Goal: Download file/media

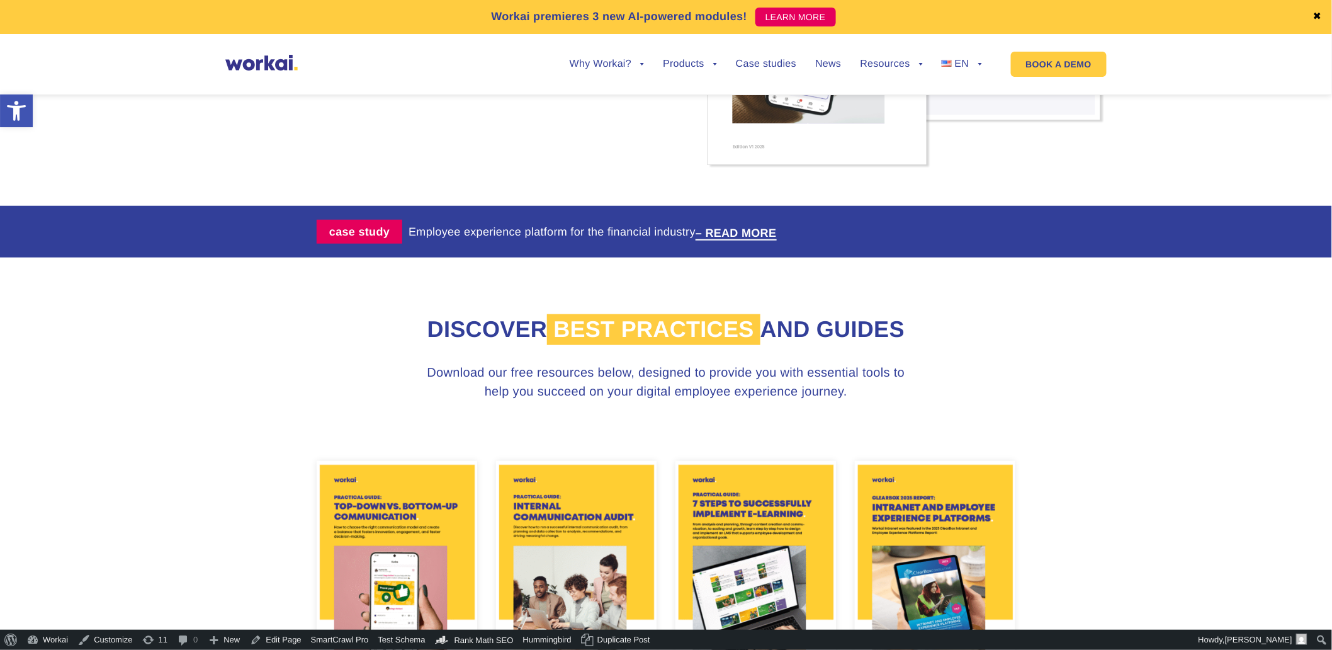
scroll to position [419, 0]
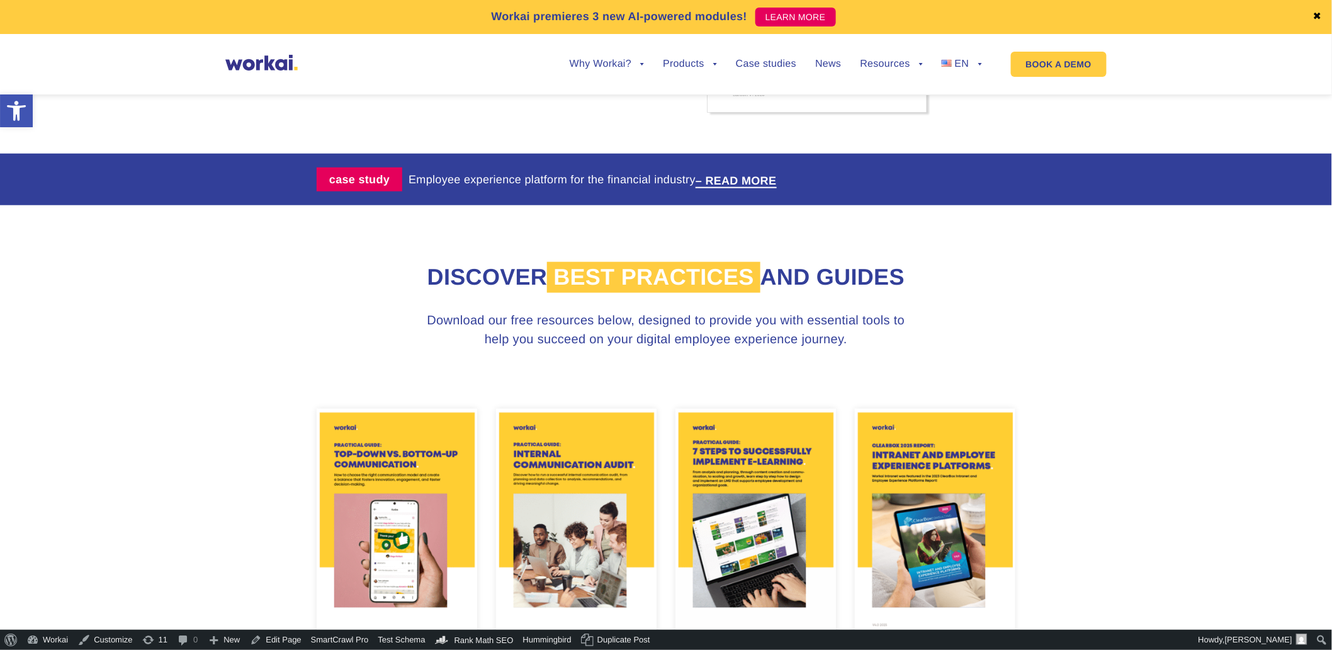
click at [379, 521] on img at bounding box center [397, 523] width 160 height 230
